Goal: Task Accomplishment & Management: Use online tool/utility

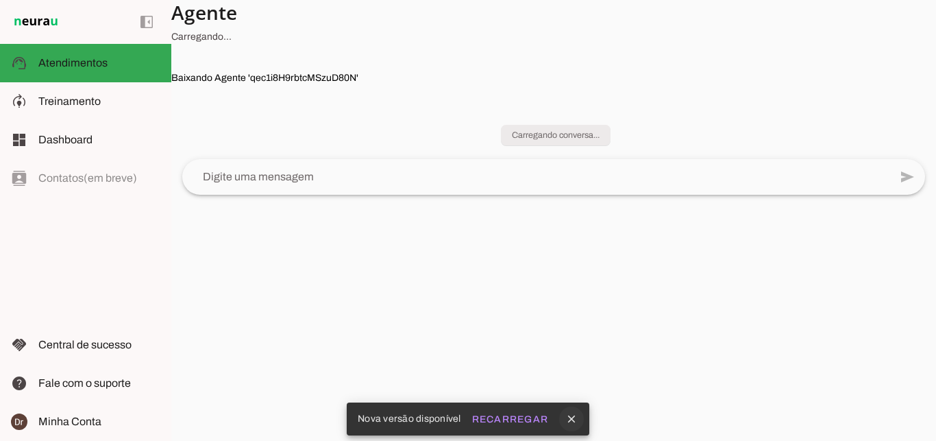
click at [0, 0] on button "close" at bounding box center [0, 0] width 0 height 0
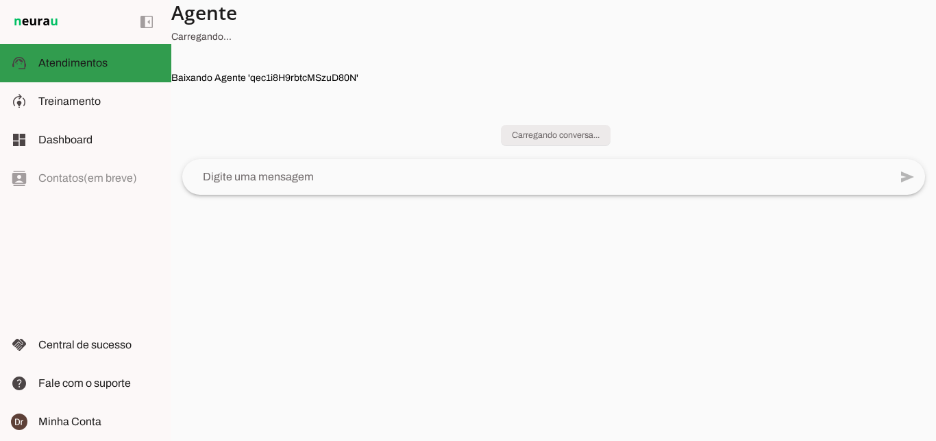
click at [96, 66] on span "Atendimentos" at bounding box center [72, 63] width 69 height 12
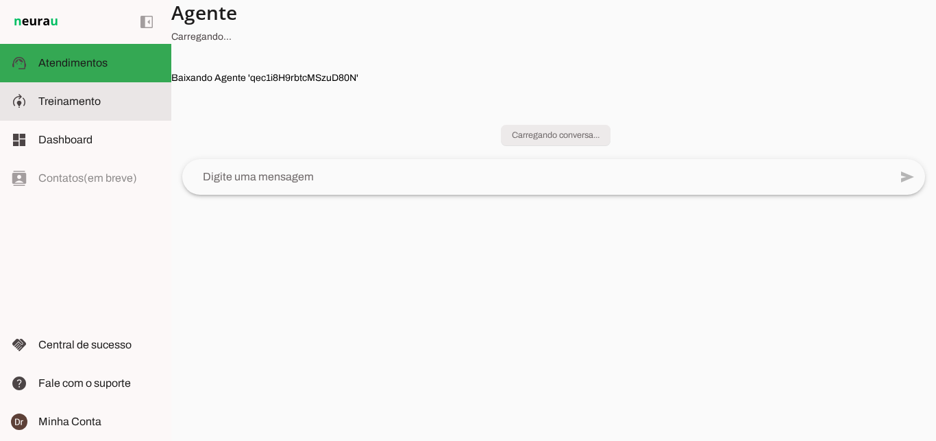
click at [96, 99] on span "Treinamento" at bounding box center [69, 101] width 62 height 12
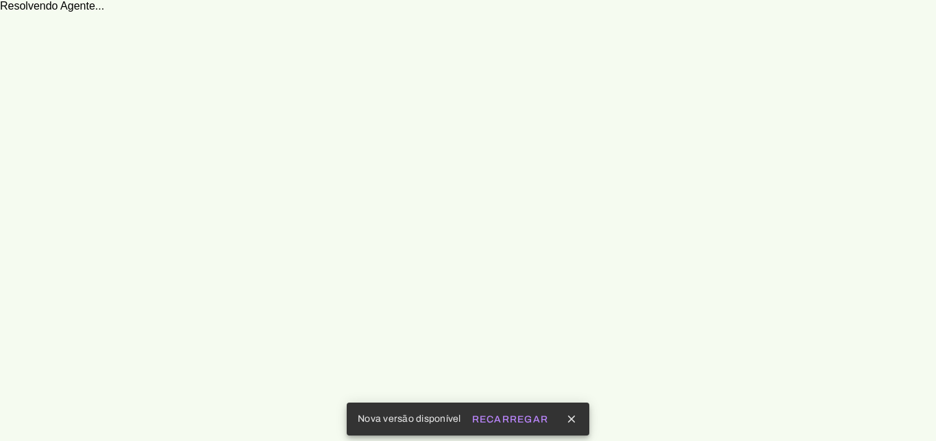
click at [569, 417] on icon "close" at bounding box center [572, 419] width 12 height 12
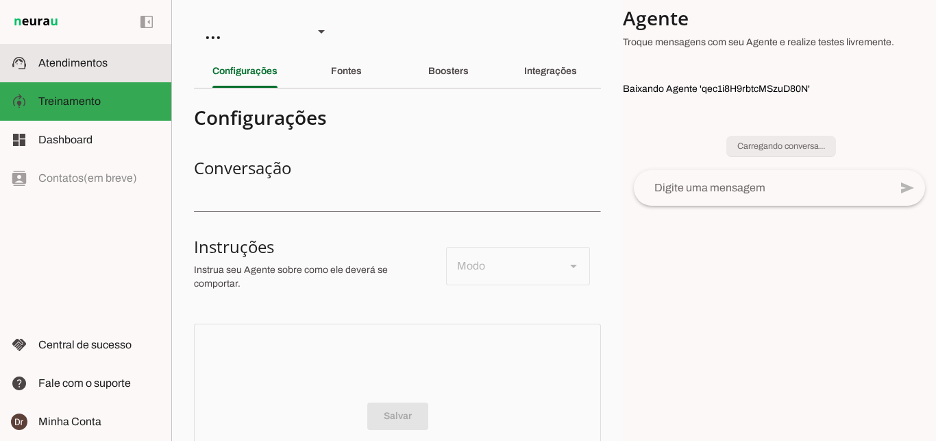
click at [94, 67] on span "Atendimentos" at bounding box center [72, 63] width 69 height 12
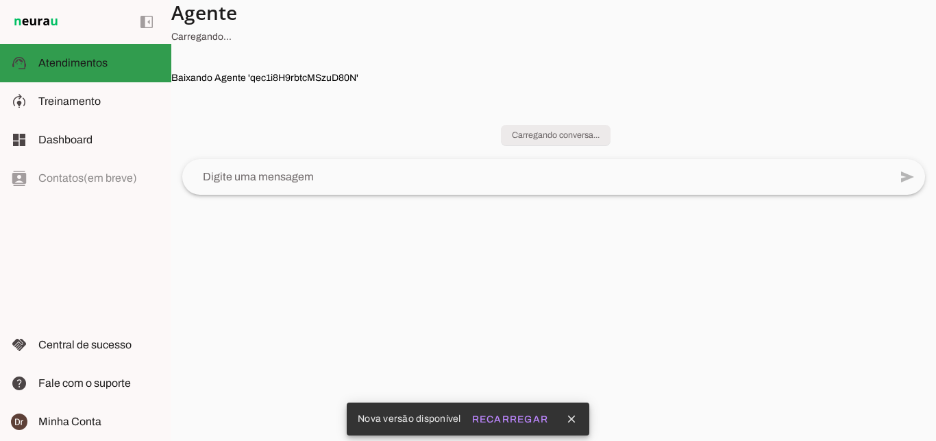
click at [93, 60] on span "Atendimentos" at bounding box center [72, 63] width 69 height 12
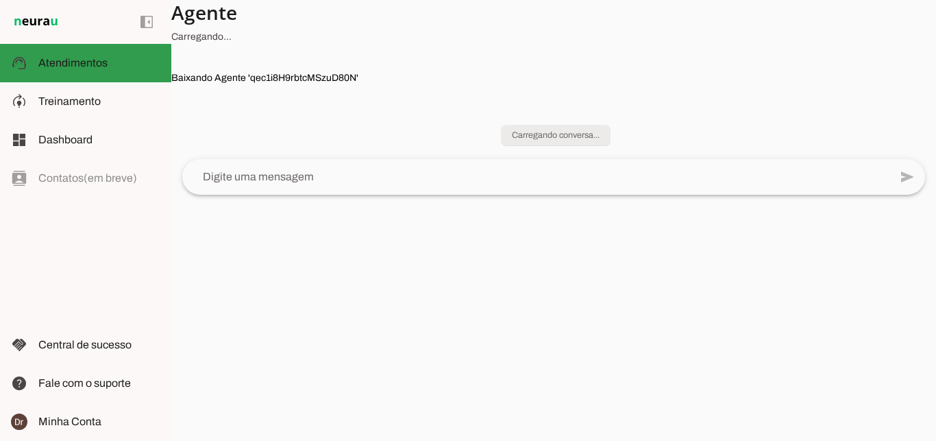
click at [88, 58] on span "Atendimentos" at bounding box center [72, 63] width 69 height 12
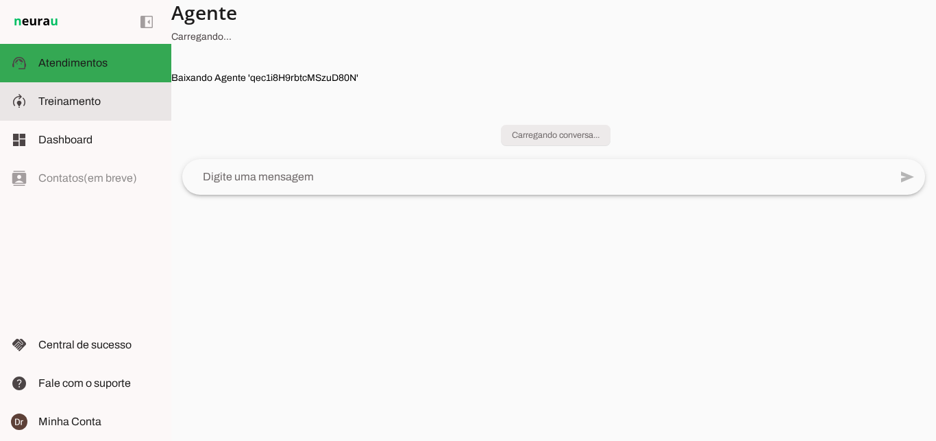
click at [124, 111] on md-item "model_training Treinamento Treinamento" at bounding box center [85, 101] width 171 height 38
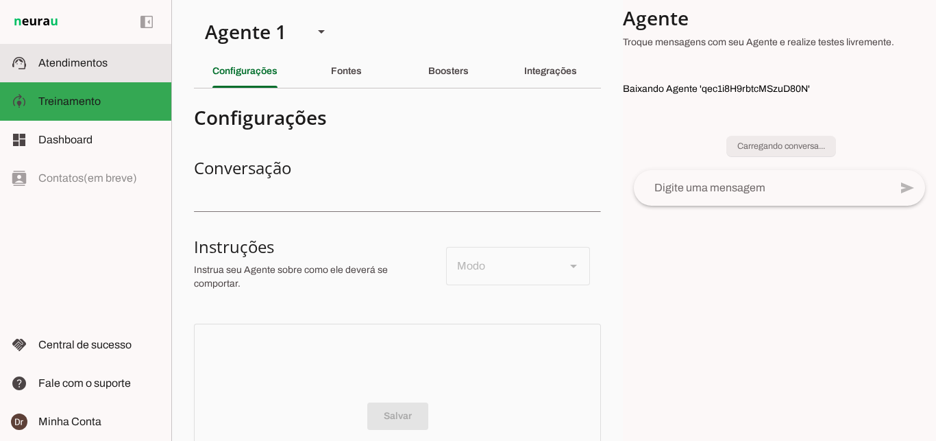
click at [65, 73] on md-item "support_agent Atendimentos Atendimentos" at bounding box center [85, 63] width 171 height 38
